Goal: Find specific page/section: Find specific page/section

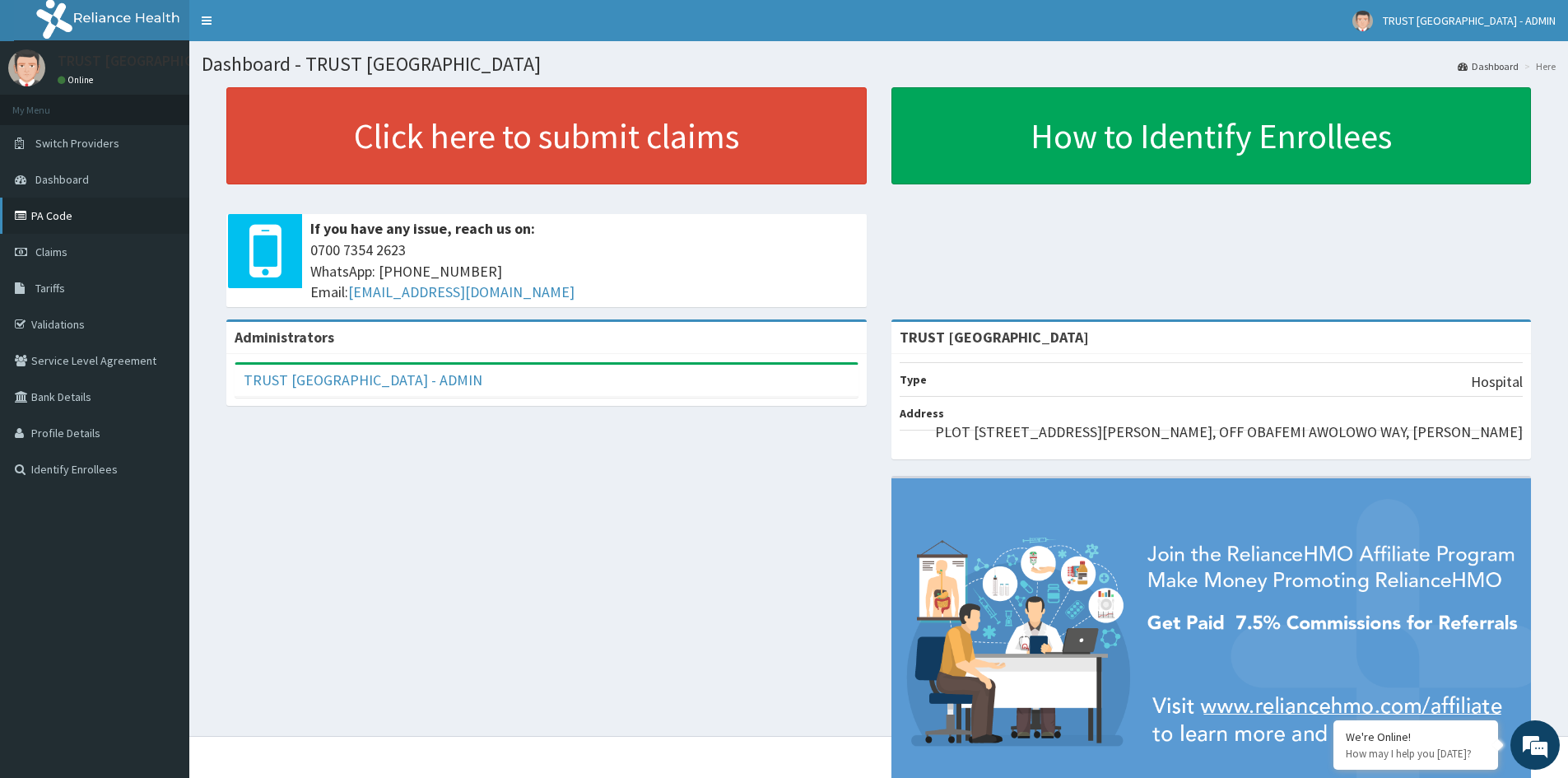
click at [111, 214] on link "PA Code" at bounding box center [94, 215] width 189 height 36
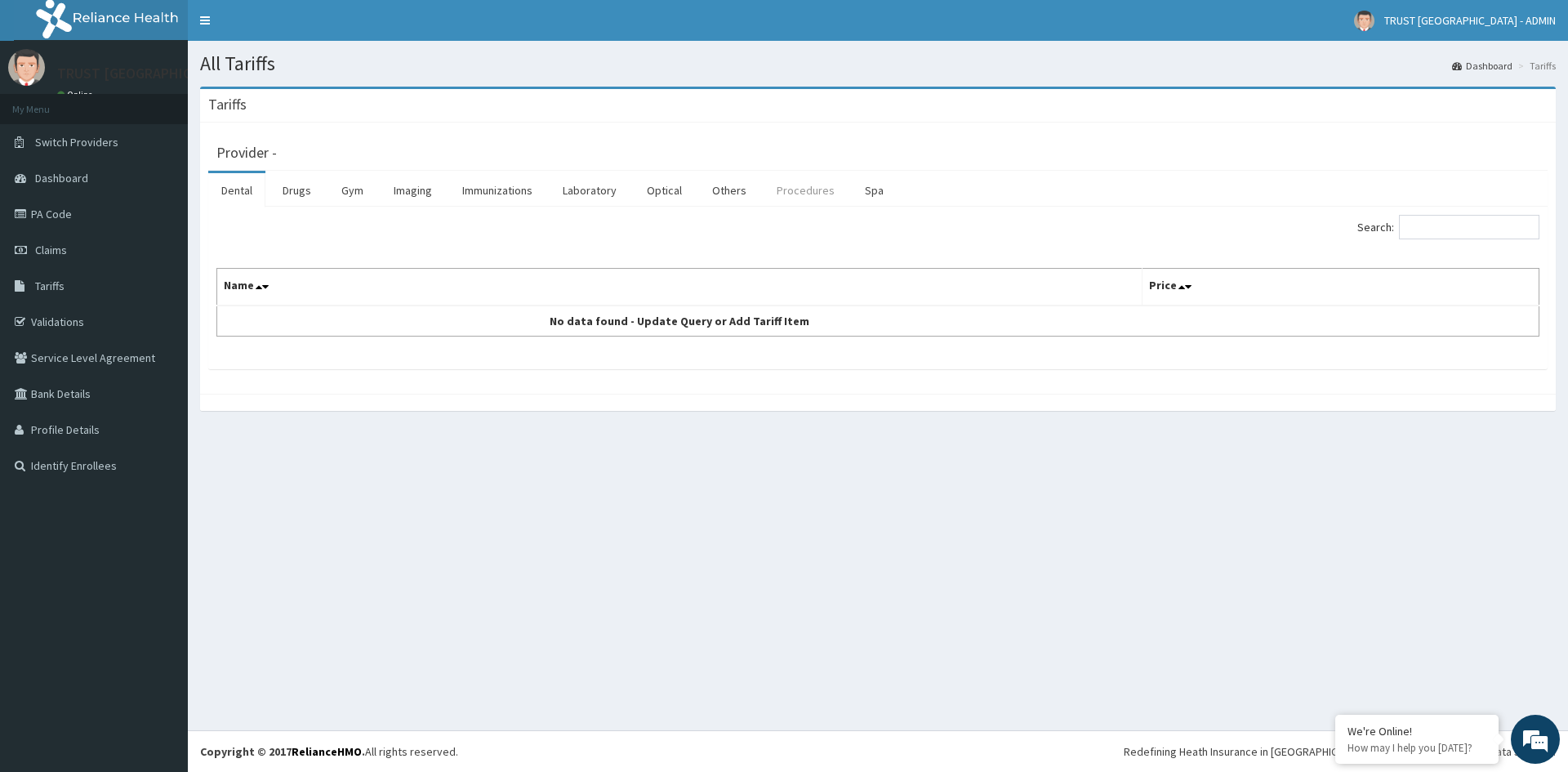
click at [795, 185] on link "Procedures" at bounding box center [805, 190] width 84 height 34
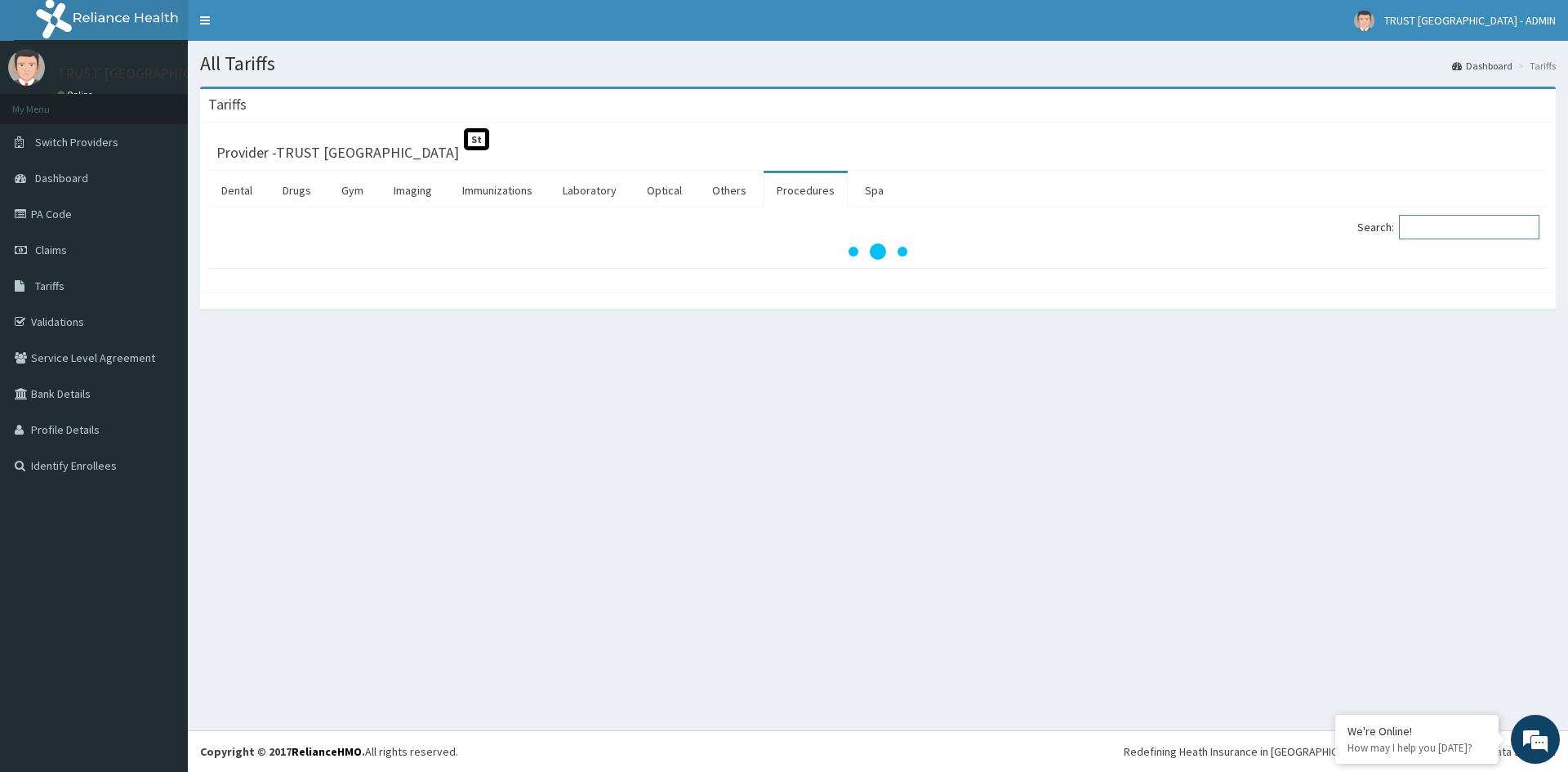
click at [1479, 230] on input "Search:" at bounding box center [1469, 227] width 141 height 24
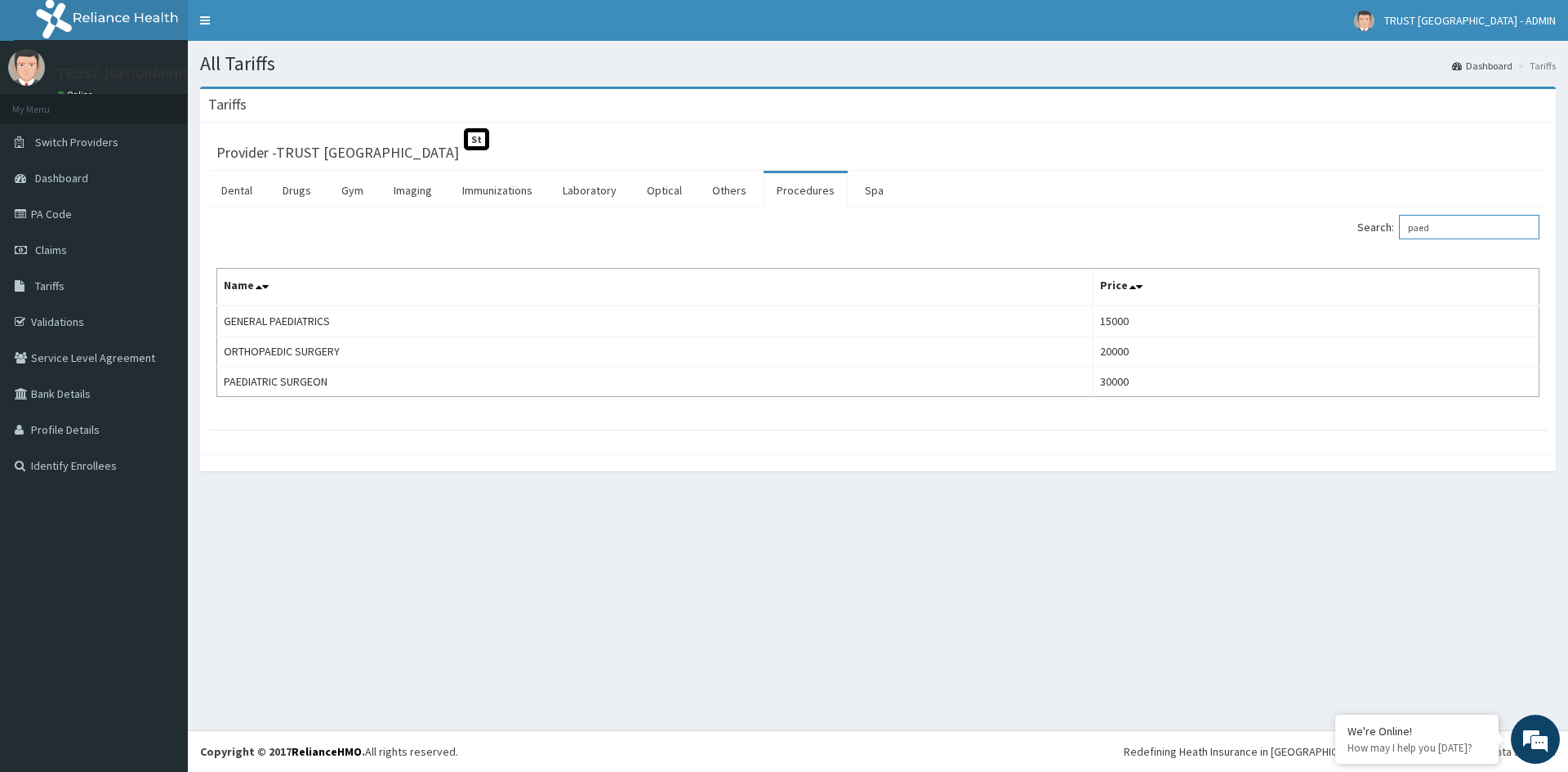
type input "paed"
